Goal: Transaction & Acquisition: Purchase product/service

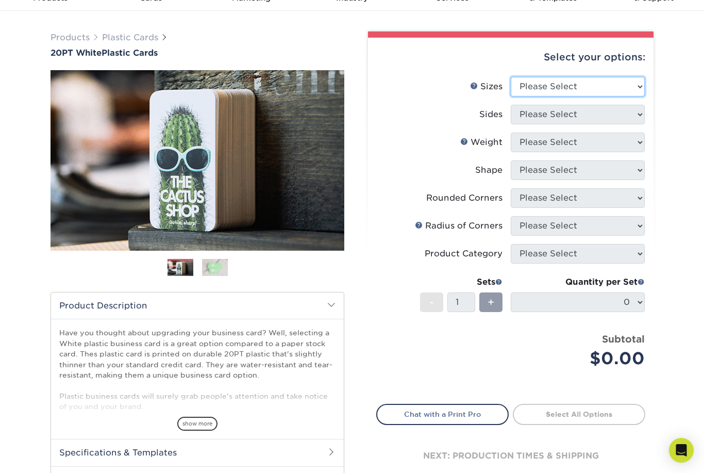
click at [630, 88] on select "Please Select 2" x 3.5" 2" x 8" 2.12" x 3.375" 2.5" x 2.5" 4.25" x 6"" at bounding box center [578, 87] width 134 height 20
select select "2.00x3.50"
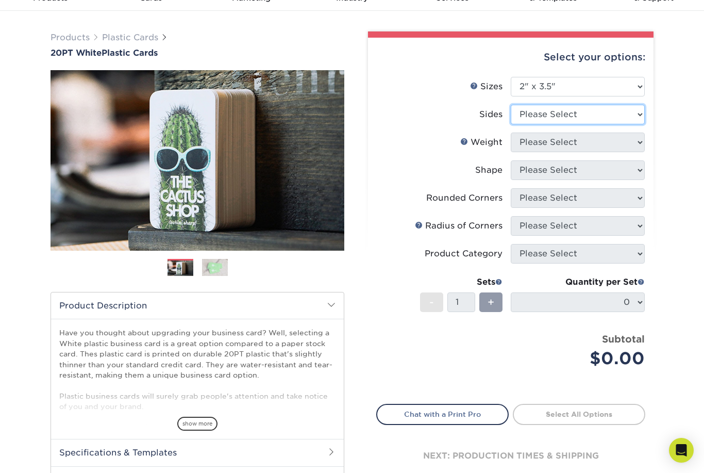
click at [630, 114] on select "Please Select Print Both Sides Print Front Only" at bounding box center [578, 115] width 134 height 20
select select "13abbda7-1d64-4f25-8bb2-c179b224825d"
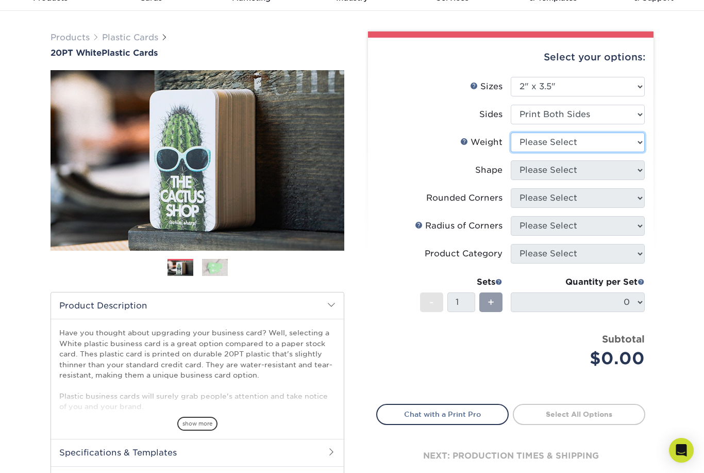
click at [634, 139] on select "Please Select 20PT White Plastic" at bounding box center [578, 142] width 134 height 20
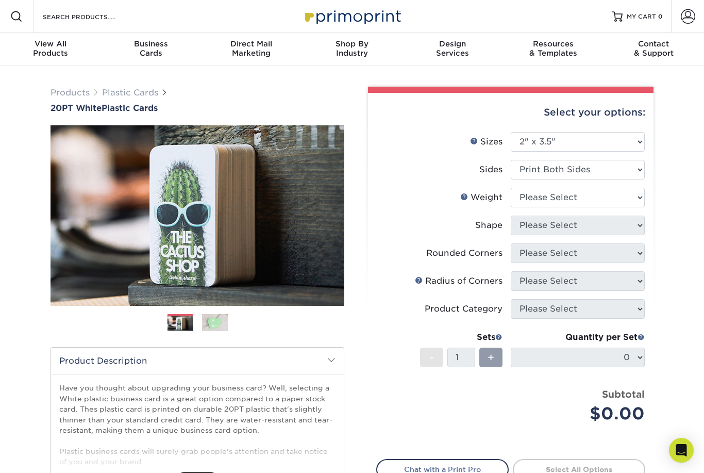
click at [152, 45] on span "Business" at bounding box center [150, 43] width 100 height 9
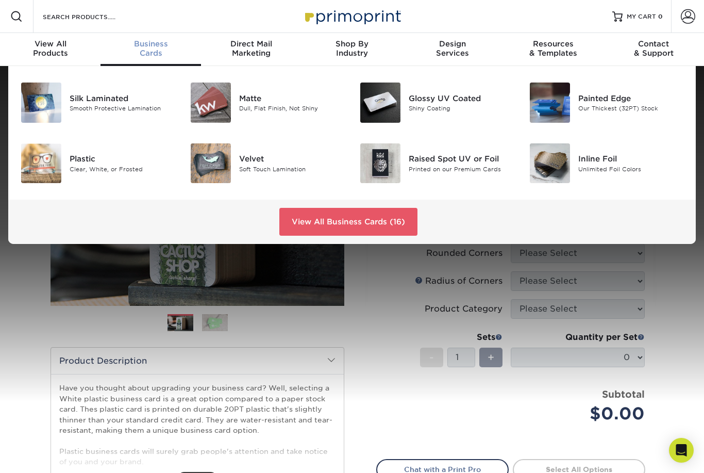
click at [628, 108] on div "Our Thickest (32PT) Stock" at bounding box center [630, 108] width 105 height 9
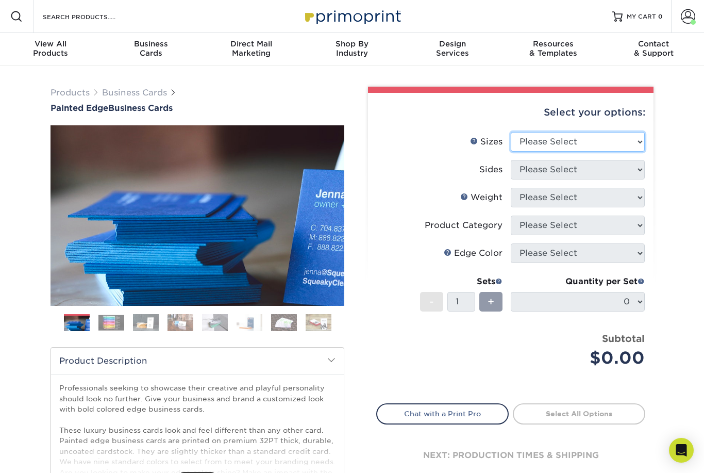
click at [633, 145] on select "Please Select 2" x 3.5" - Standard 2.125" x 3.375" - European 2.5" x 2.5" - Squ…" at bounding box center [578, 142] width 134 height 20
select select "2.00x3.50"
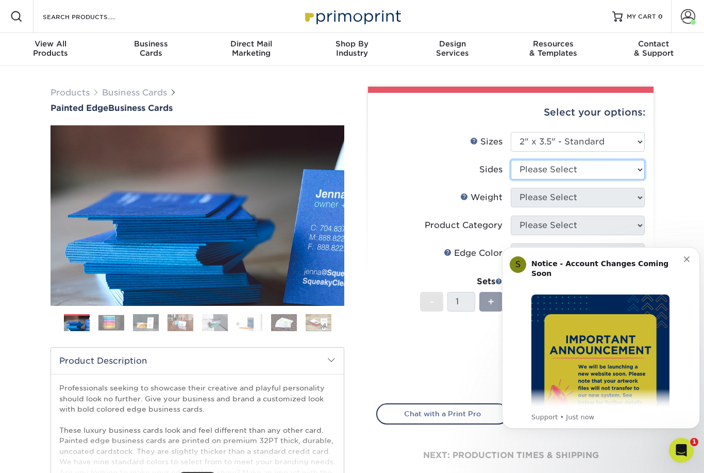
click at [632, 169] on select "Please Select Print Both Sides Print Front Only" at bounding box center [578, 170] width 134 height 20
select select "13abbda7-1d64-4f25-8bb2-c179b224825d"
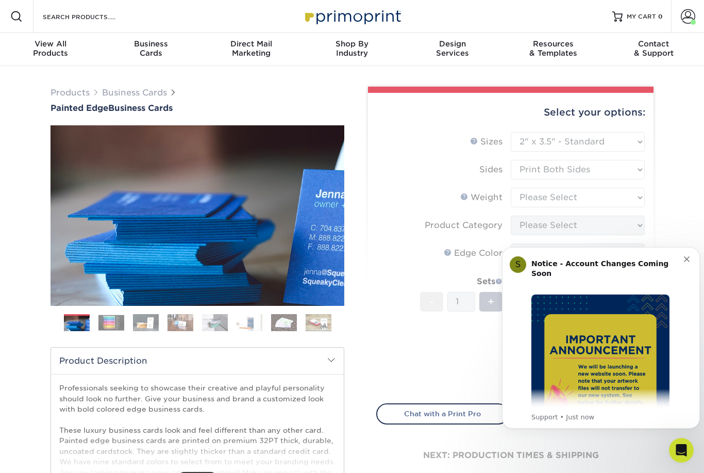
click at [616, 347] on img "Message content" at bounding box center [600, 363] width 138 height 138
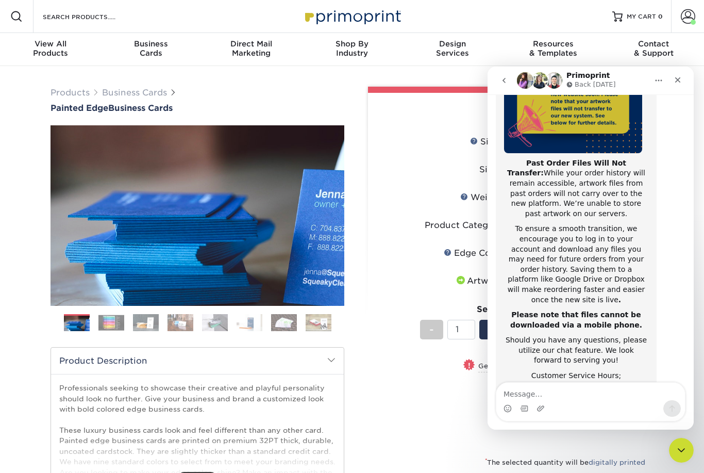
scroll to position [157, 0]
click at [674, 78] on icon "Close" at bounding box center [678, 80] width 8 height 8
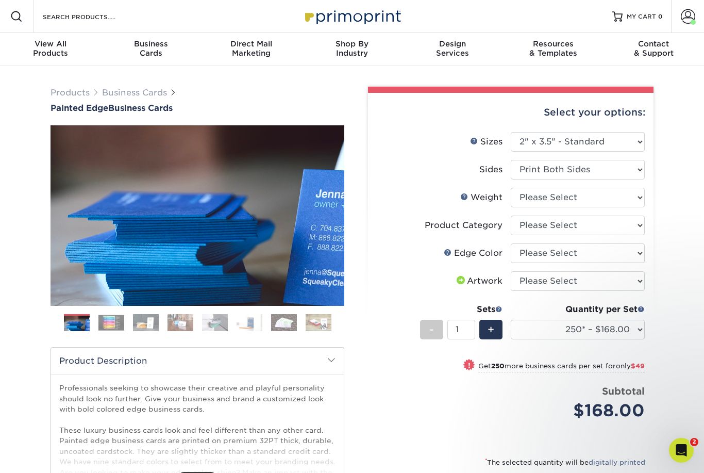
scroll to position [0, 0]
